Goal: Check status: Check status

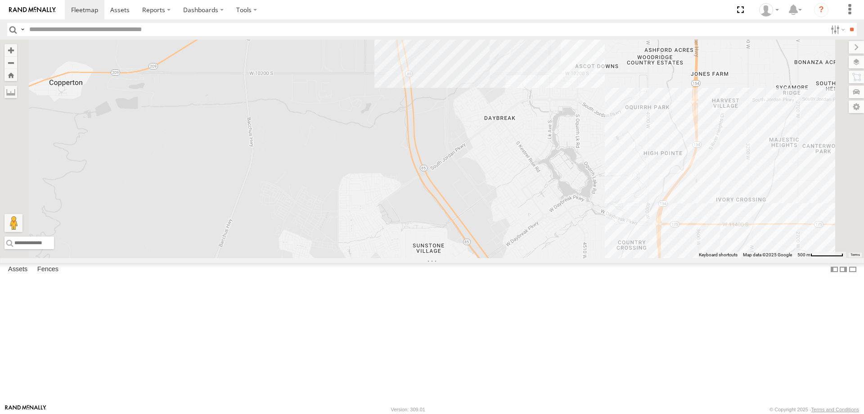
drag, startPoint x: 508, startPoint y: 128, endPoint x: 498, endPoint y: 174, distance: 46.9
click at [498, 174] on div "RUBEN 2017 E350 GT1 CASEY 2016 Chevy 3500 JORGE 2020 F350 GT2 MITCH- 2022 F150 …" at bounding box center [432, 149] width 864 height 218
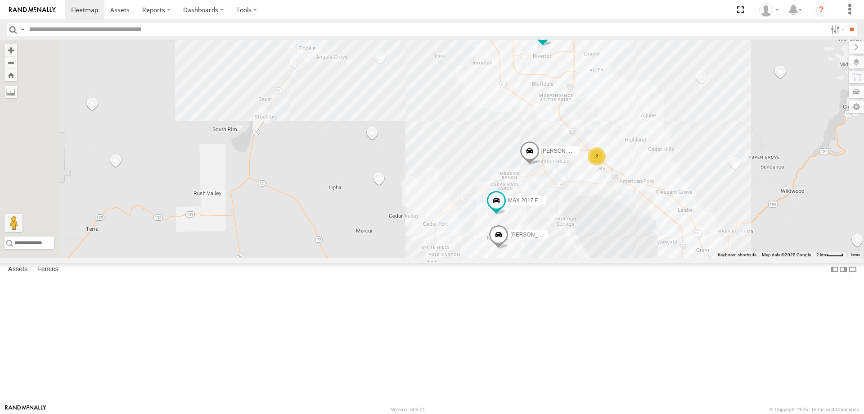
drag, startPoint x: 528, startPoint y: 176, endPoint x: 590, endPoint y: 98, distance: 99.3
click at [590, 98] on div "RUBEN 2017 E350 GT1 CASEY 2016 Chevy 3500 JORGE 2020 F350 GT2 MITCH- 2022 F150 …" at bounding box center [432, 149] width 864 height 218
